Goal: Information Seeking & Learning: Find specific fact

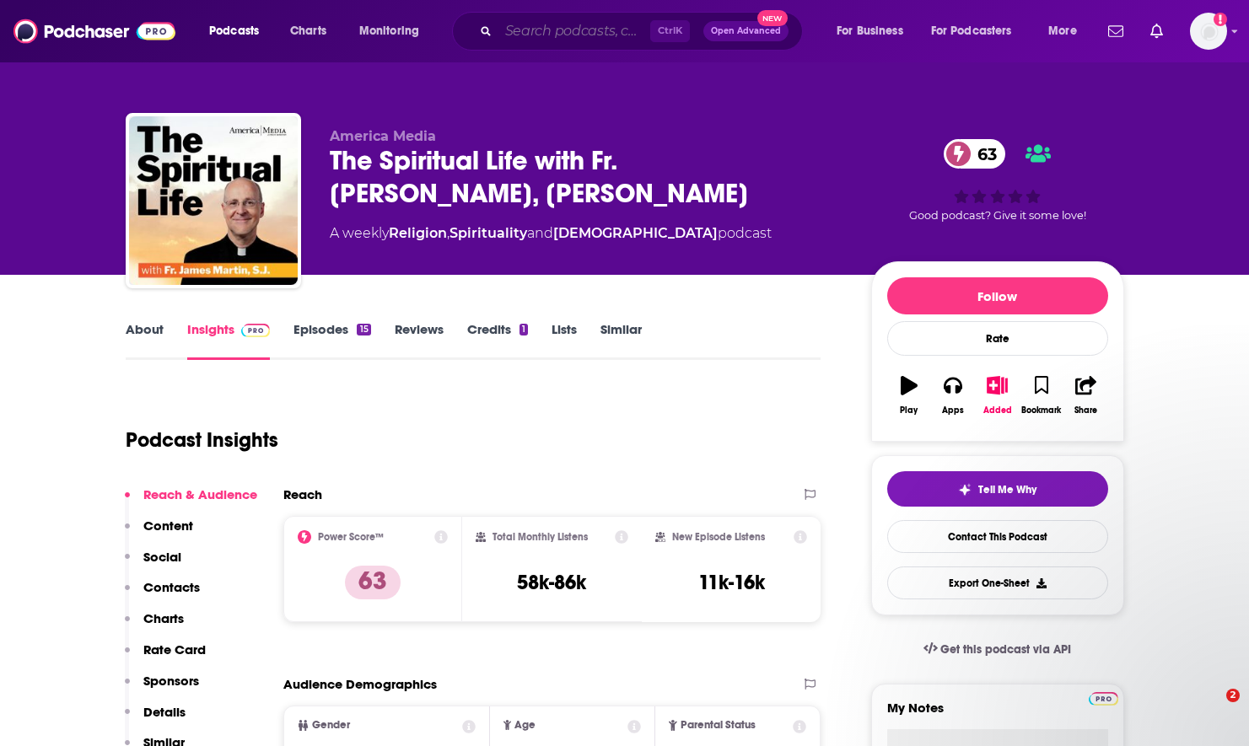
click at [580, 30] on input "Search podcasts, credits, & more..." at bounding box center [574, 31] width 152 height 27
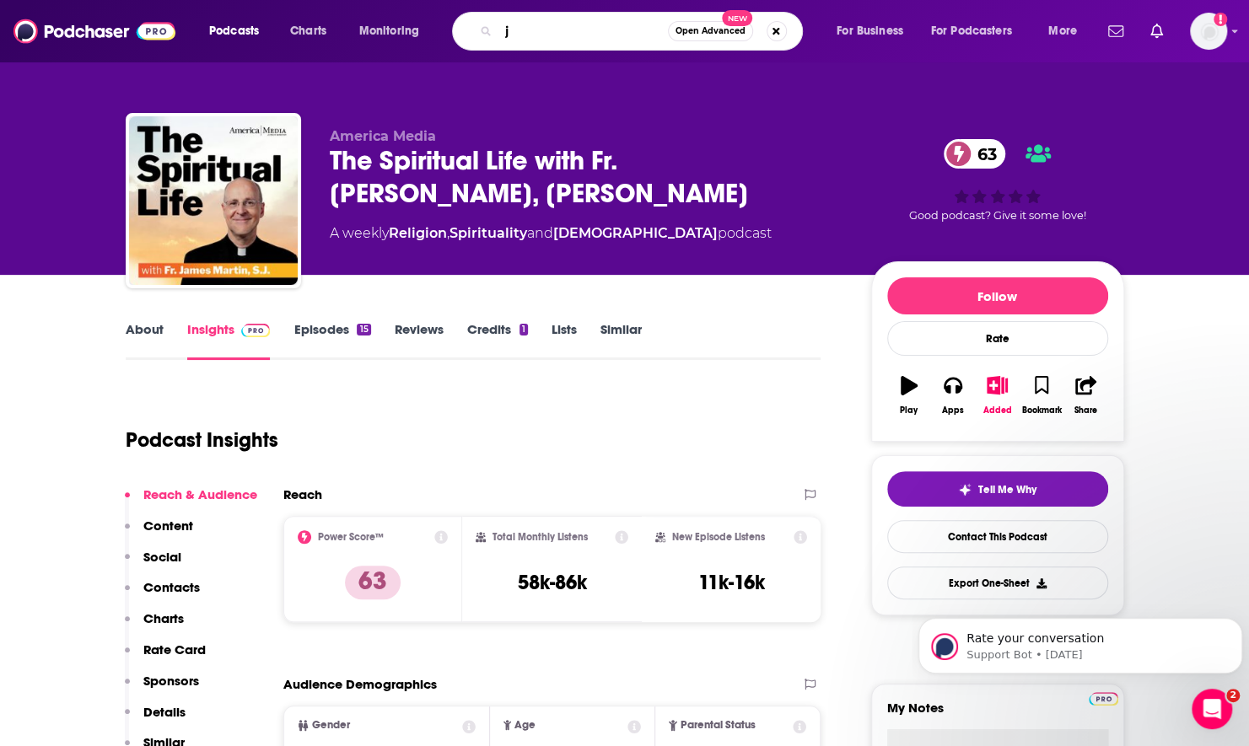
type input "j"
click at [140, 334] on link "About" at bounding box center [145, 340] width 38 height 39
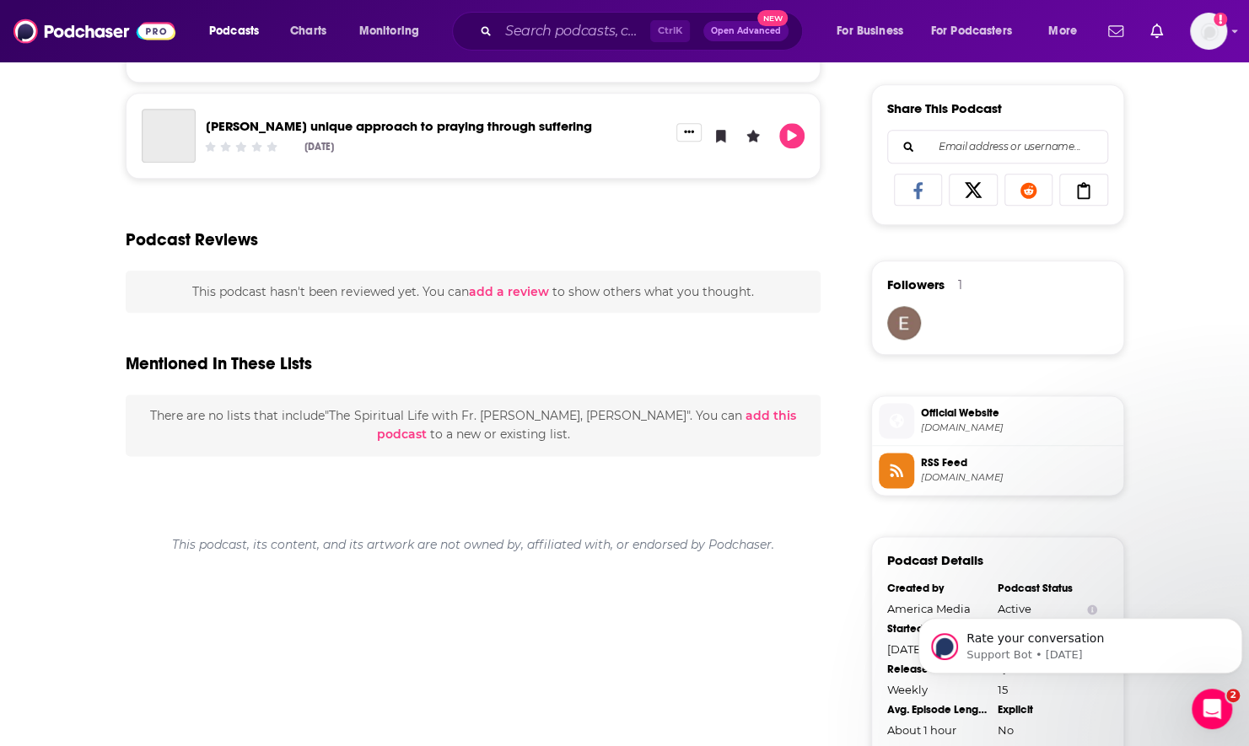
scroll to position [1376, 0]
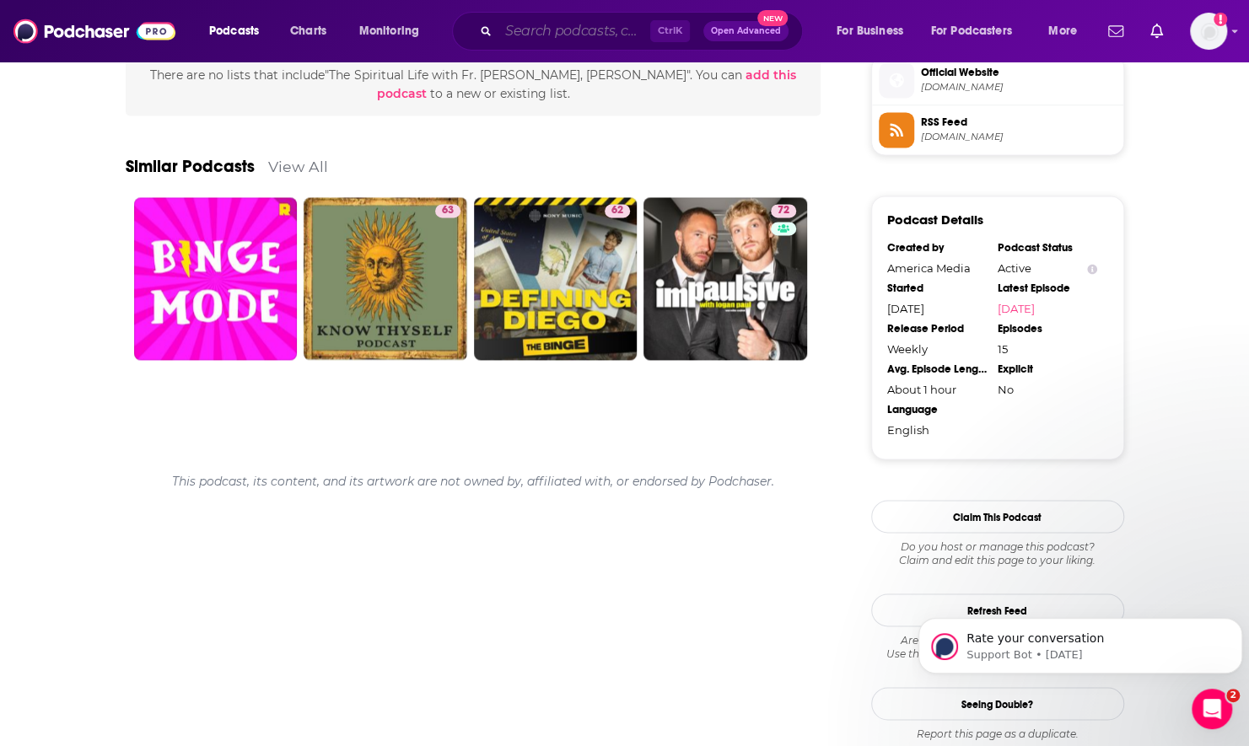
click at [536, 28] on input "Search podcasts, credits, & more..." at bounding box center [574, 31] width 152 height 27
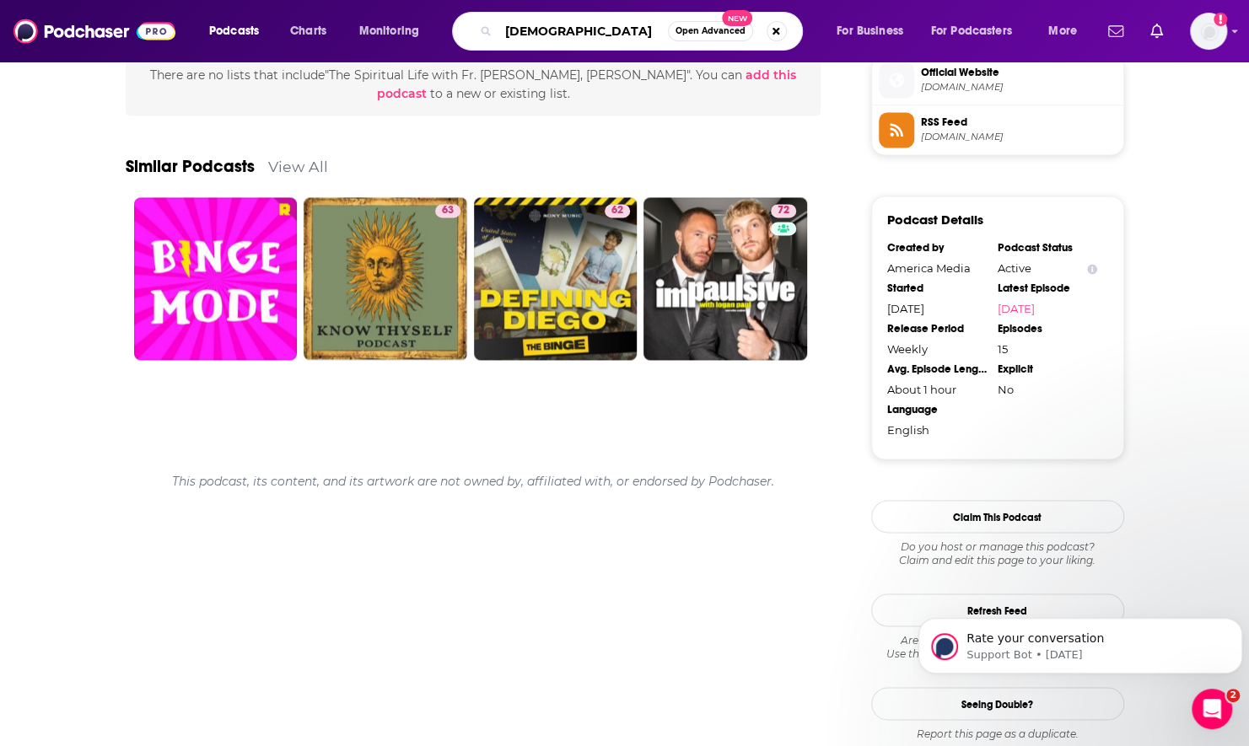
type input "[DEMOGRAPHIC_DATA]"
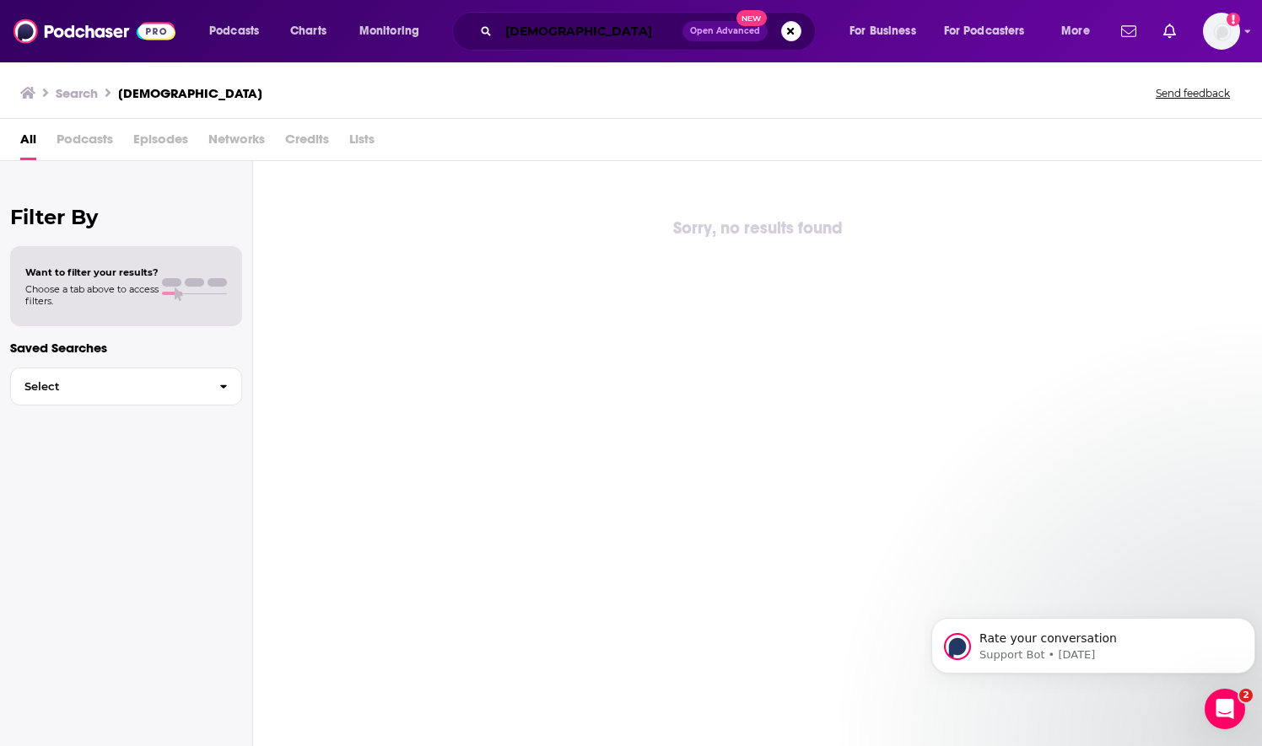
click at [594, 30] on input "[DEMOGRAPHIC_DATA]" at bounding box center [590, 31] width 184 height 27
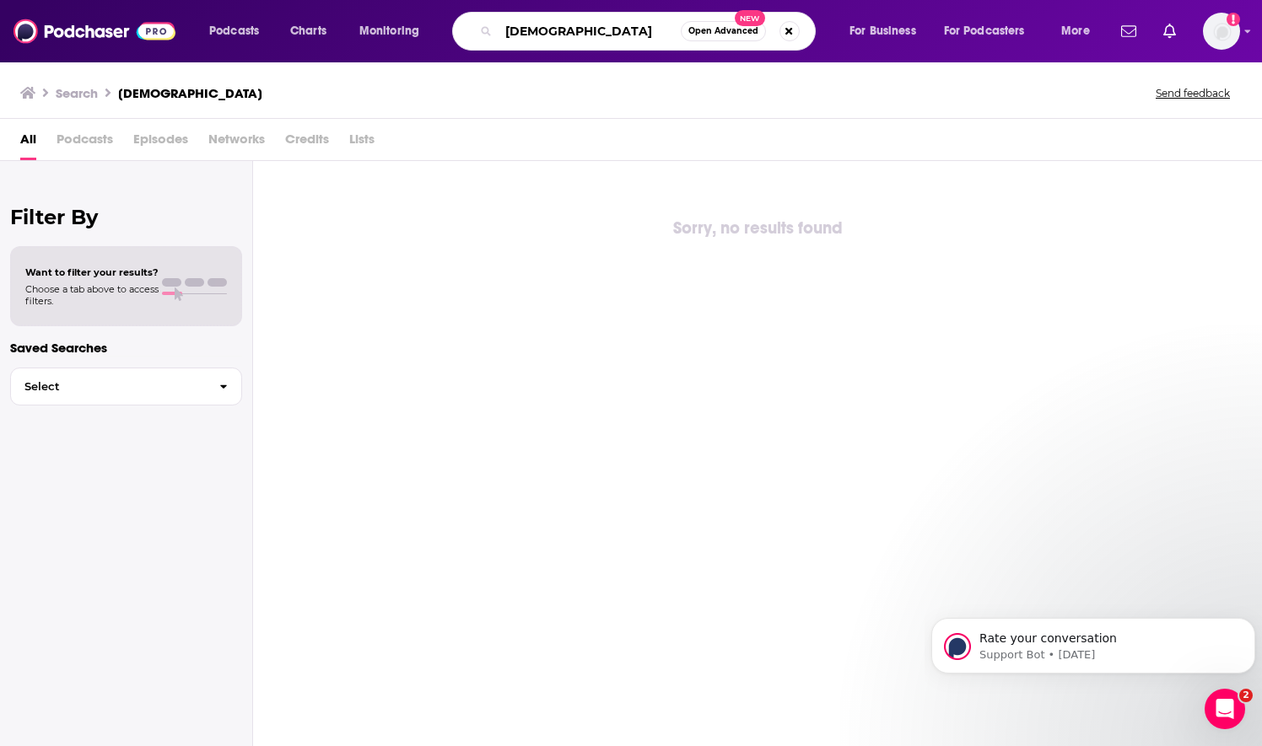
type input "[DEMOGRAPHIC_DATA]"
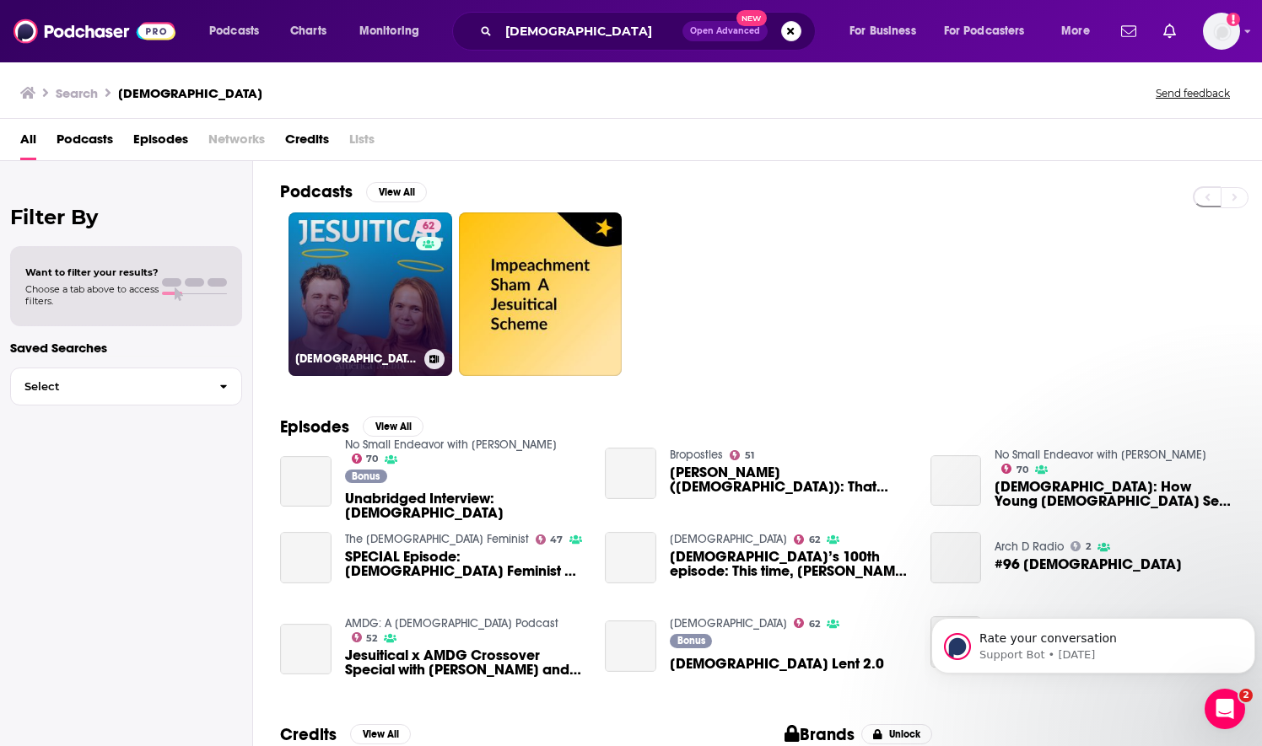
click at [406, 305] on link "62 [DEMOGRAPHIC_DATA]" at bounding box center [370, 295] width 164 height 164
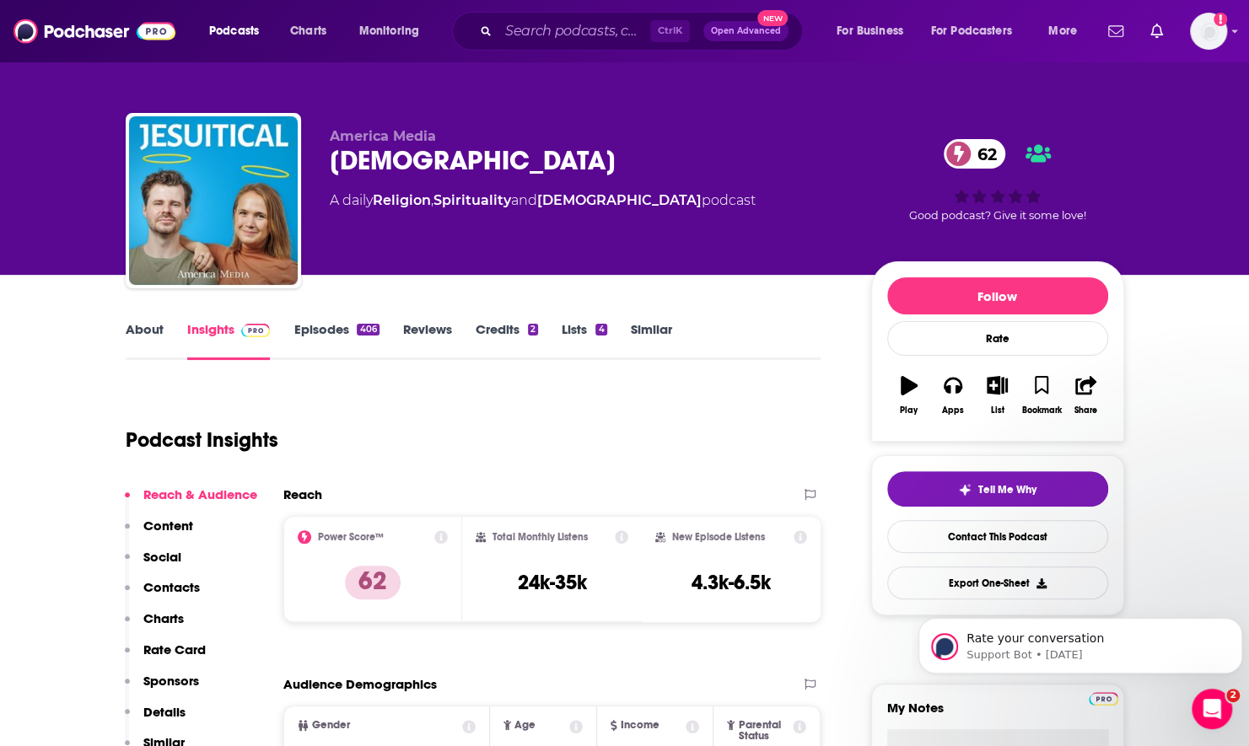
click at [138, 330] on link "About" at bounding box center [145, 340] width 38 height 39
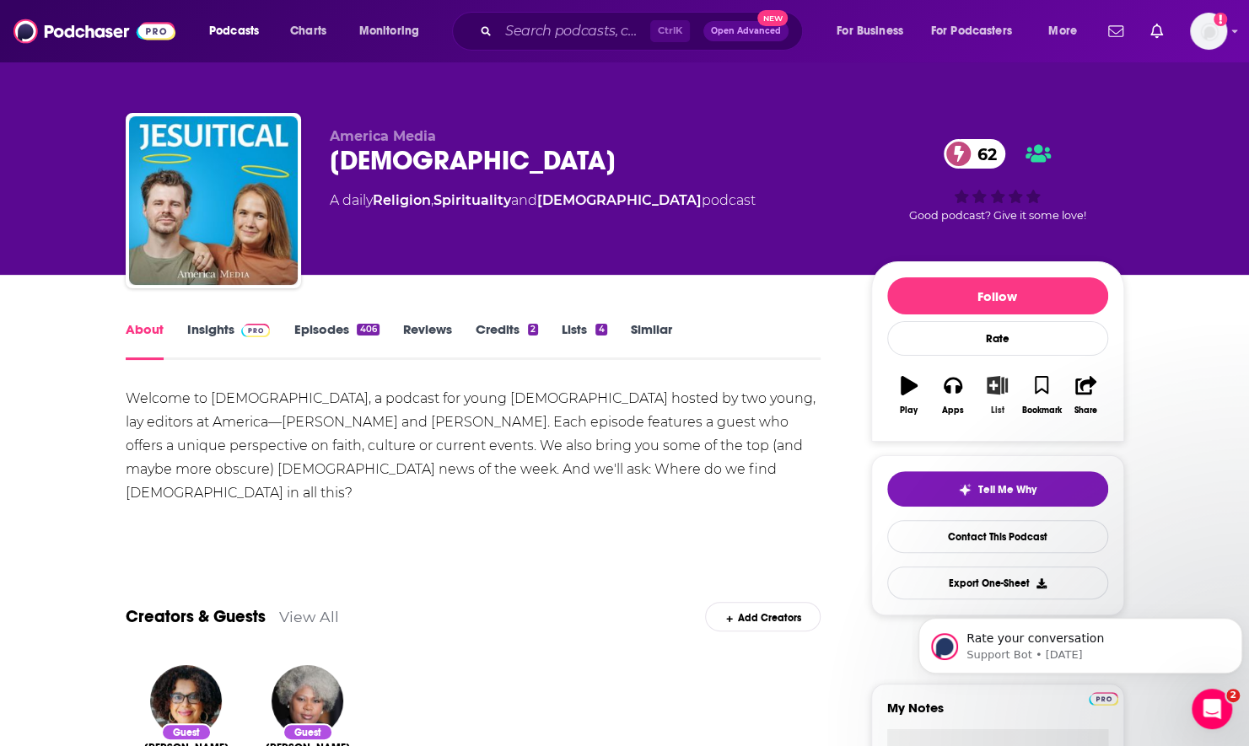
click at [996, 376] on icon "button" at bounding box center [997, 385] width 21 height 19
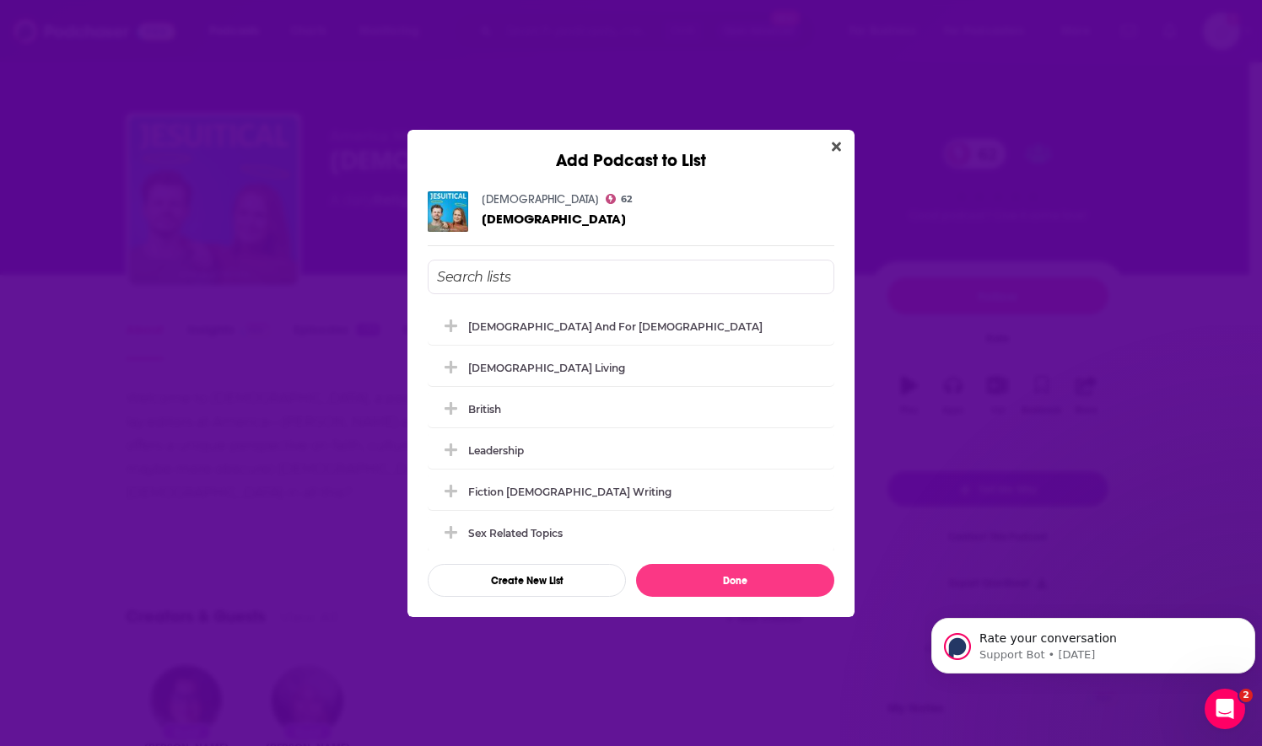
click at [537, 269] on input "Add Podcast To List" at bounding box center [631, 277] width 406 height 35
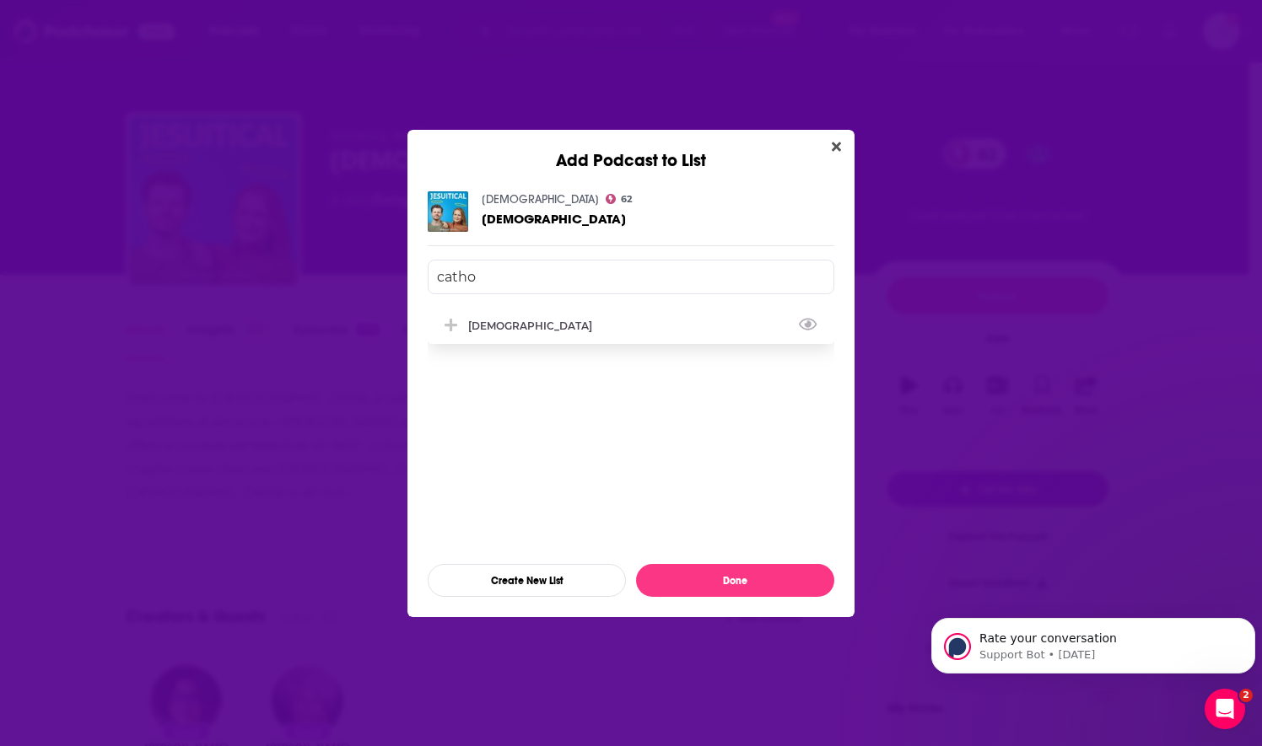
click at [540, 331] on div "[DEMOGRAPHIC_DATA]" at bounding box center [631, 325] width 406 height 37
type input "catho"
click at [671, 589] on button "Done" at bounding box center [735, 580] width 198 height 33
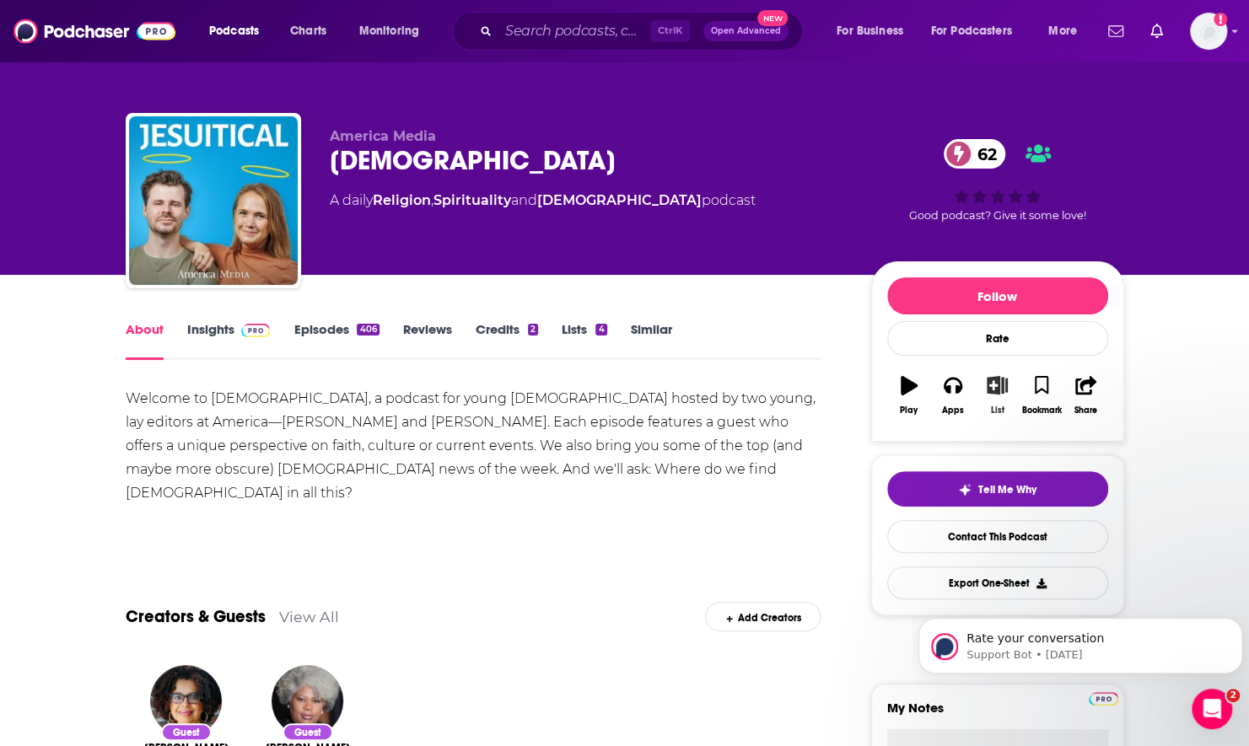
click at [999, 383] on icon "button" at bounding box center [997, 385] width 21 height 19
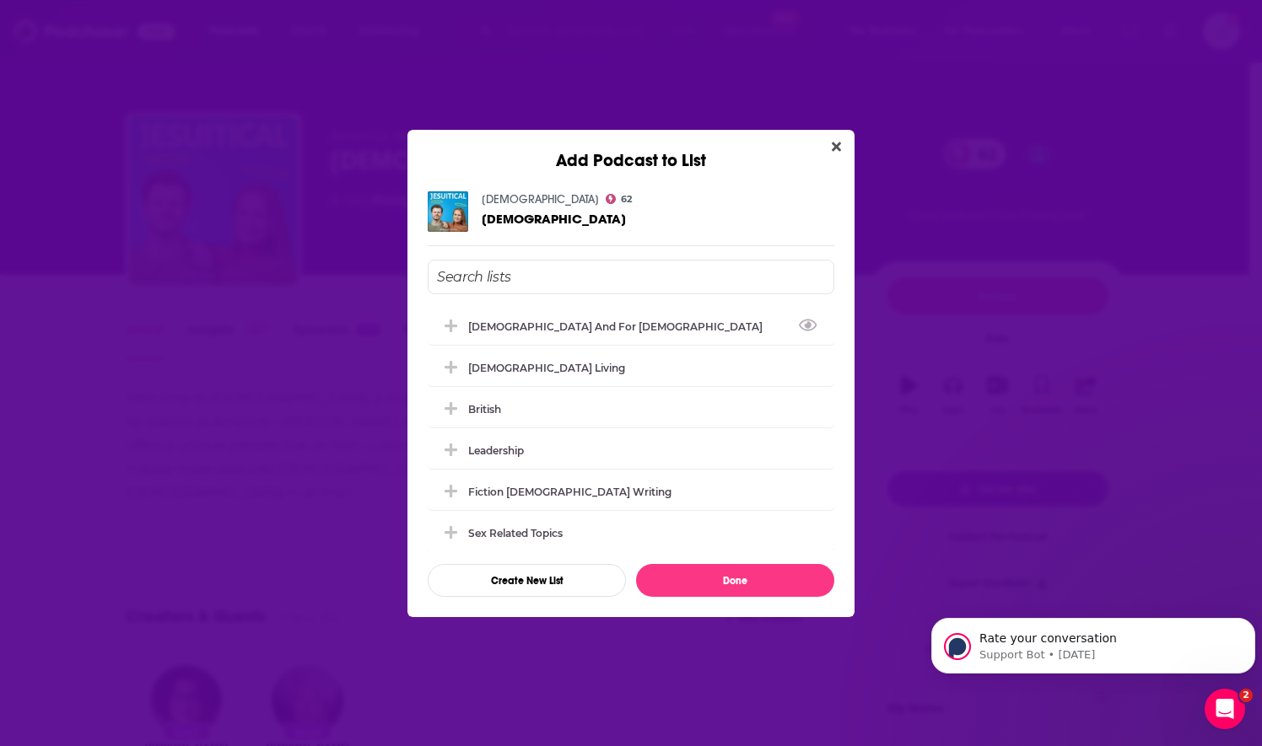
click at [606, 272] on input "Add Podcast To List" at bounding box center [631, 277] width 406 height 35
click at [828, 146] on button "Close" at bounding box center [836, 147] width 23 height 21
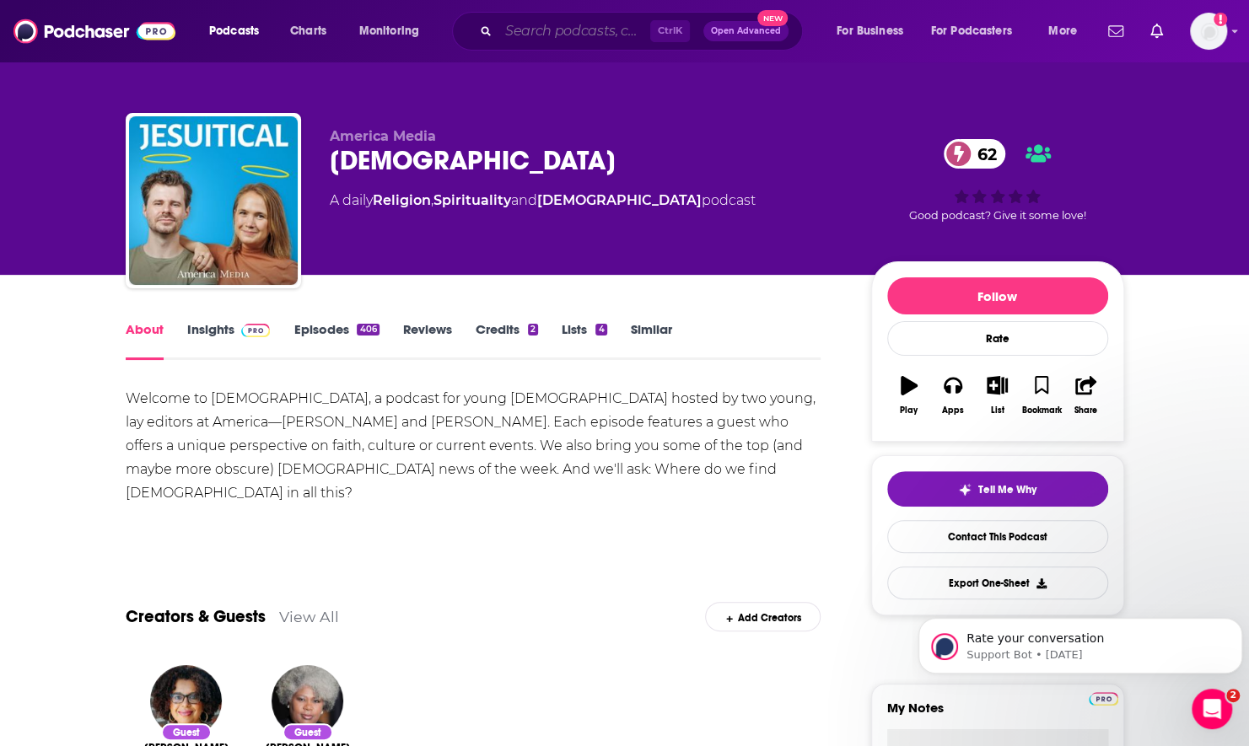
click at [568, 30] on input "Search podcasts, credits, & more..." at bounding box center [574, 31] width 152 height 27
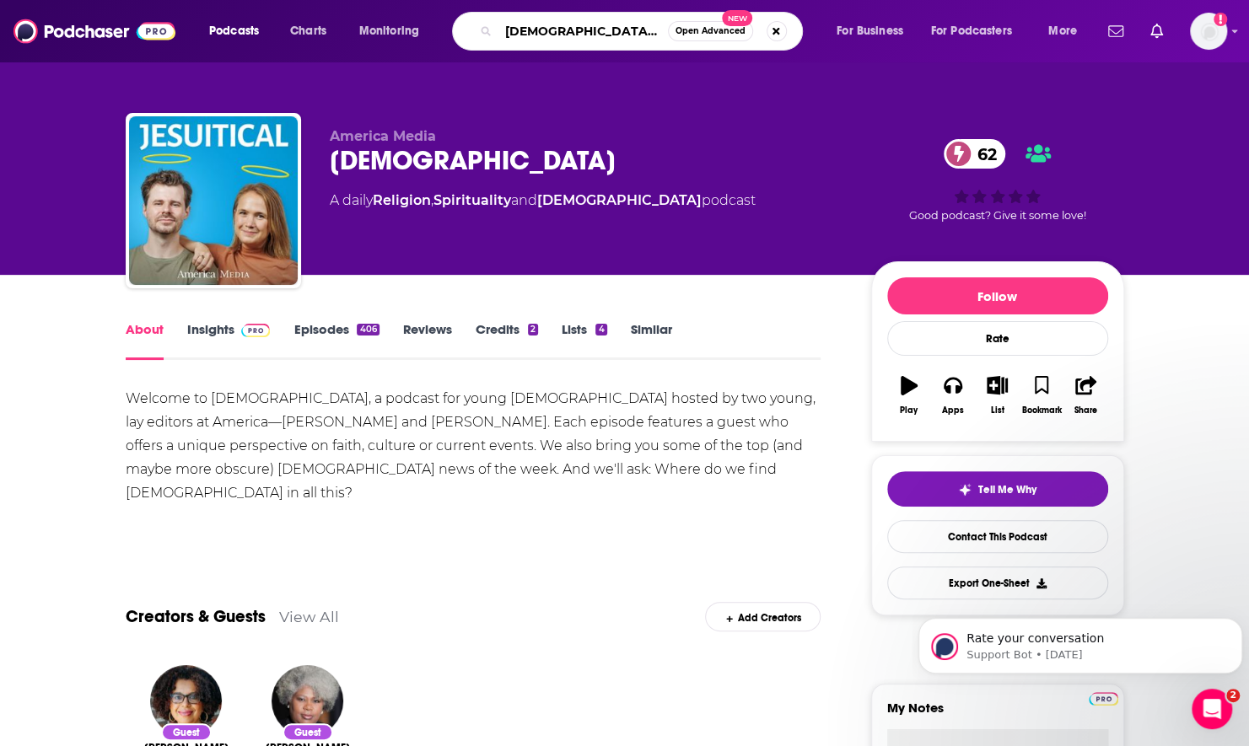
type input "[DEMOGRAPHIC_DATA] review"
